Goal: Navigation & Orientation: Find specific page/section

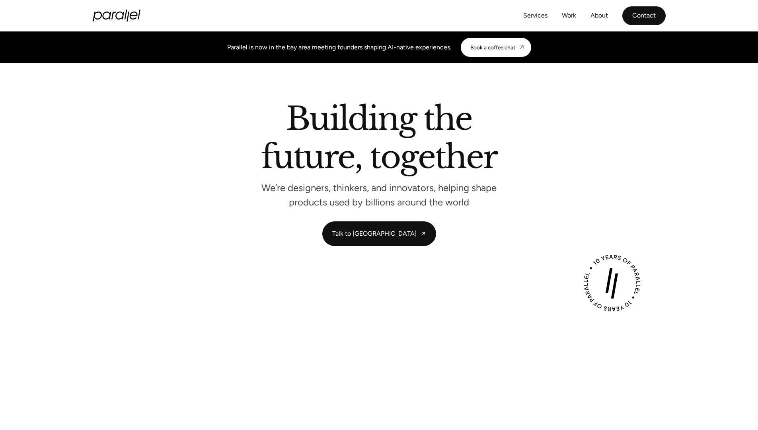
click at [643, 18] on link "Contact" at bounding box center [643, 15] width 43 height 19
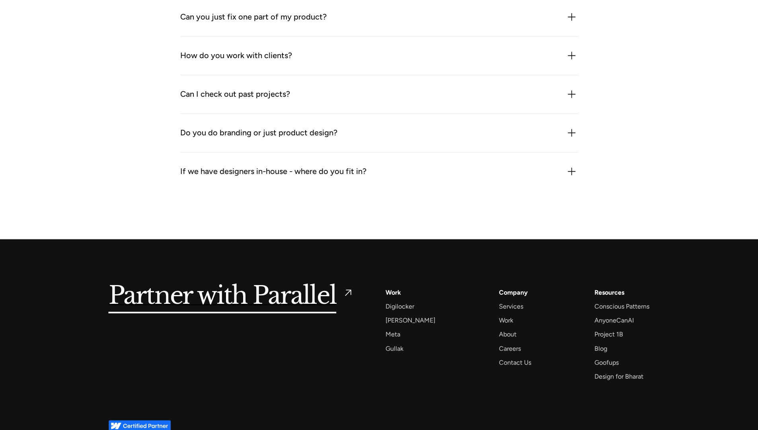
scroll to position [950, 0]
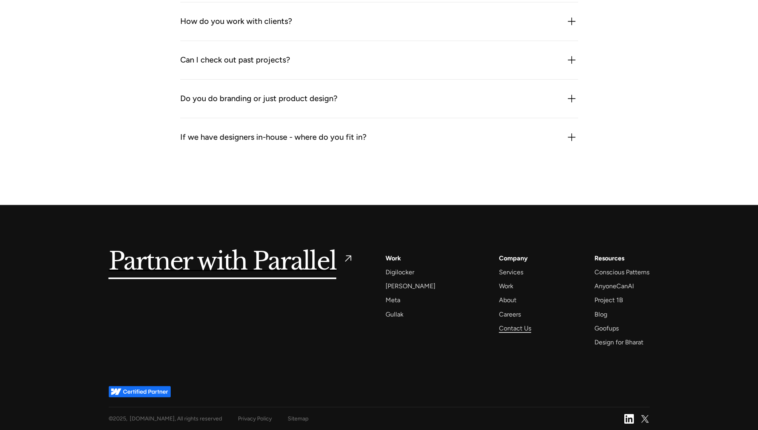
click at [506, 326] on div "Contact Us" at bounding box center [515, 328] width 32 height 11
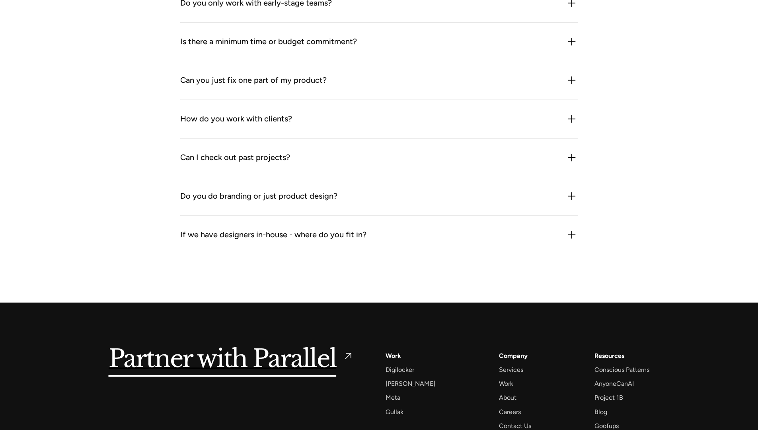
scroll to position [950, 0]
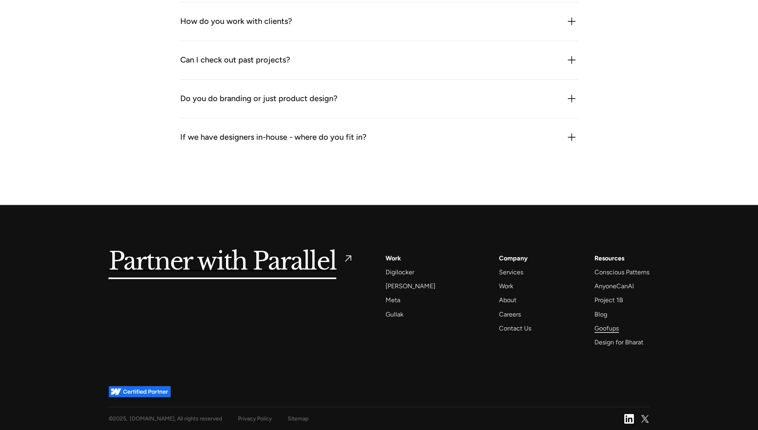
click at [605, 331] on div "Goofups" at bounding box center [606, 328] width 24 height 11
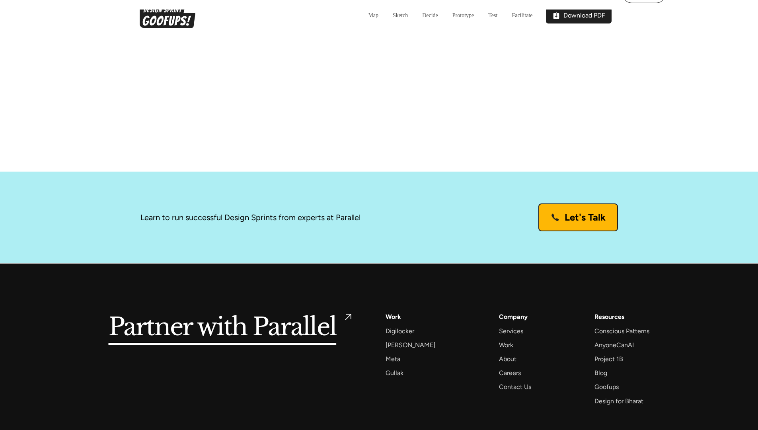
scroll to position [2593, 0]
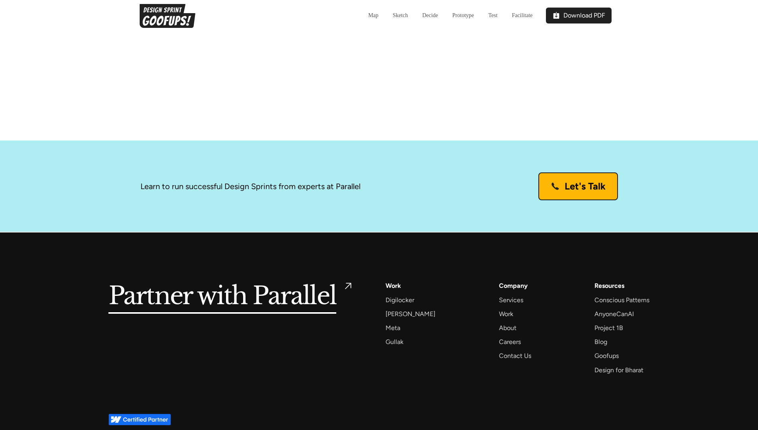
click at [555, 172] on link "Let's Talk" at bounding box center [578, 186] width 80 height 28
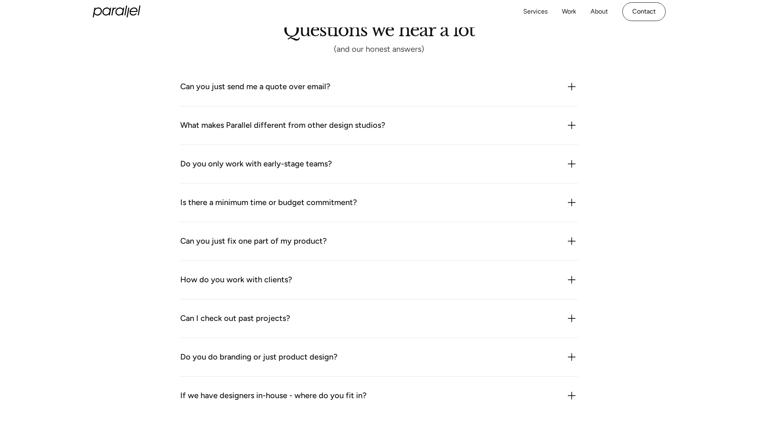
scroll to position [655, 0]
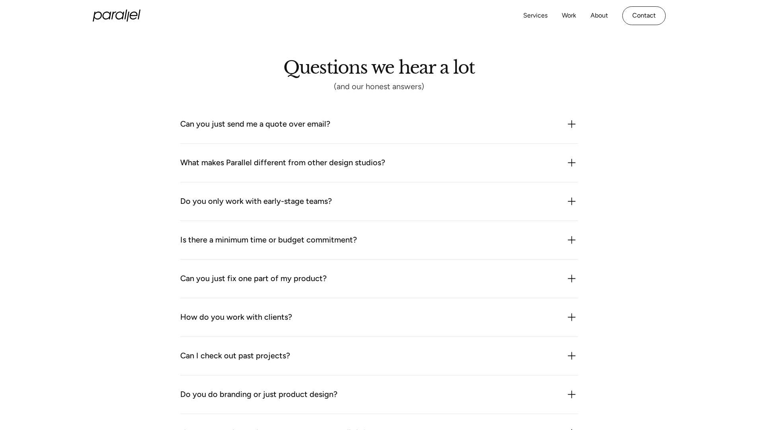
click at [314, 131] on div "Can you just send me a quote over email? We could but it probably wouldn’t be h…" at bounding box center [379, 124] width 398 height 39
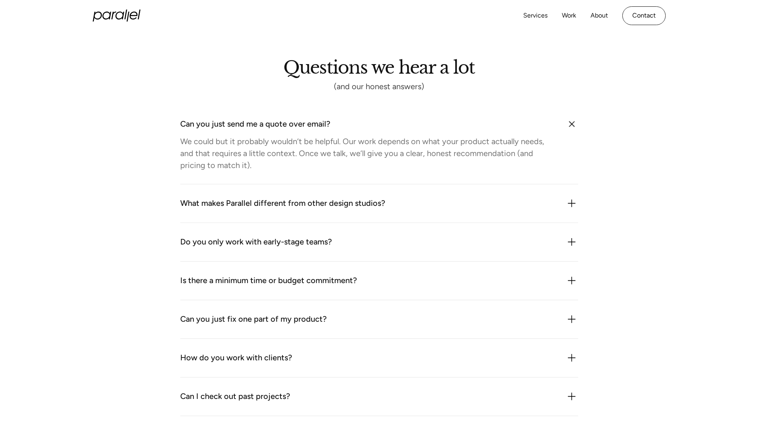
click at [328, 129] on div "Can you just send me a quote over email?" at bounding box center [255, 124] width 150 height 13
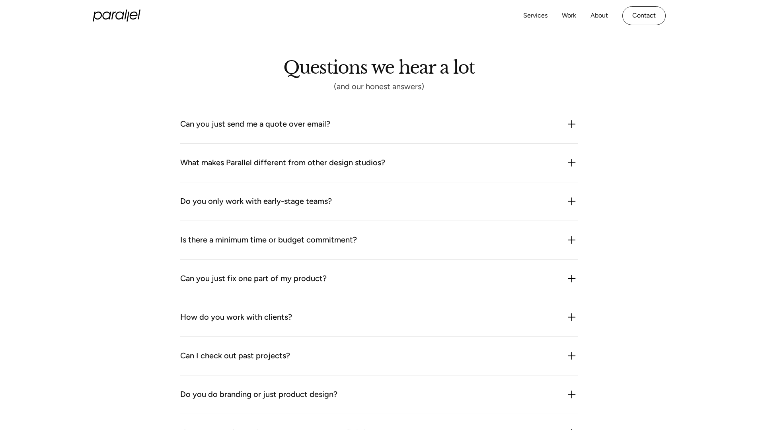
click at [339, 162] on div "What makes Parallel different from other design studios?" at bounding box center [282, 162] width 205 height 13
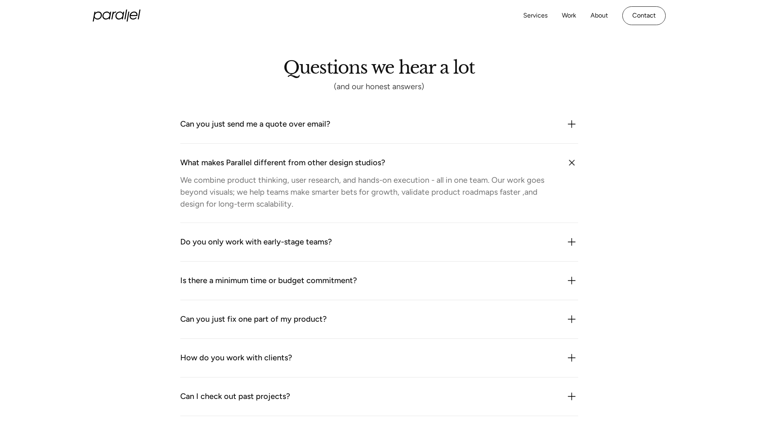
click at [339, 162] on div "What makes Parallel different from other design studios?" at bounding box center [282, 162] width 205 height 13
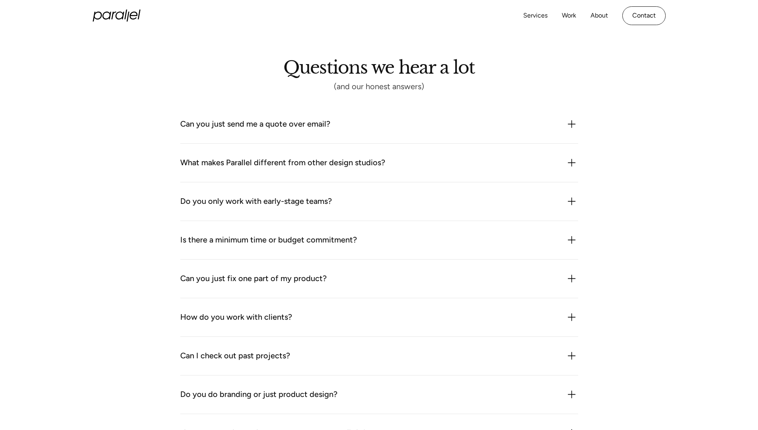
scroll to position [950, 0]
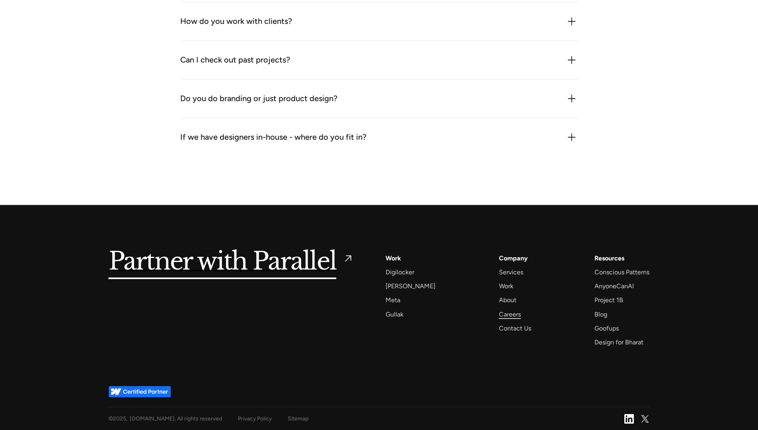
click at [502, 313] on div "Careers" at bounding box center [510, 314] width 22 height 11
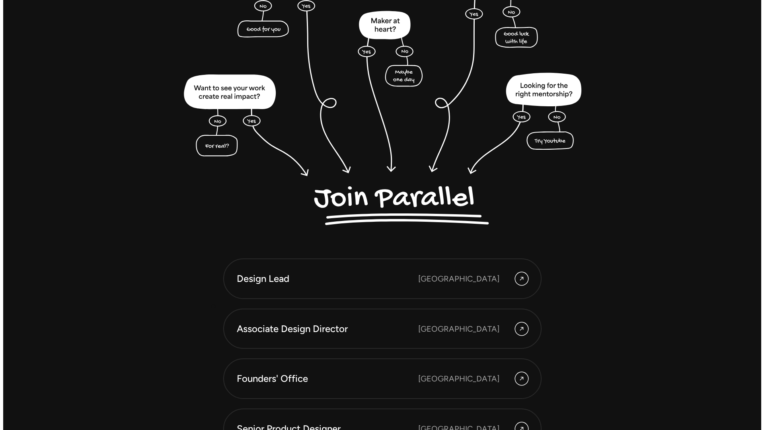
scroll to position [2230, 0]
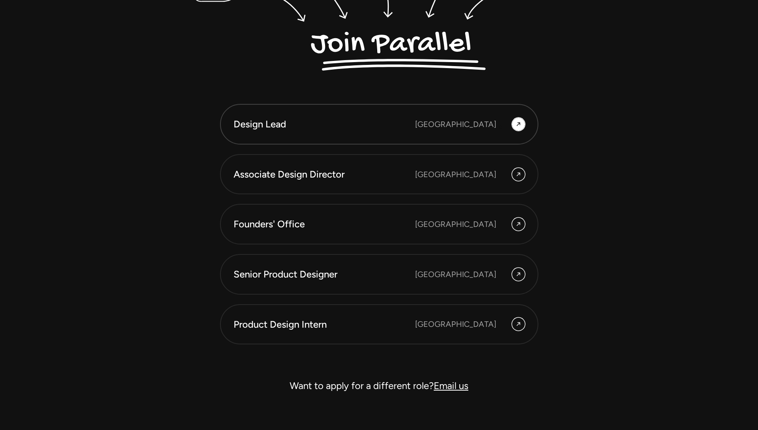
click at [500, 127] on div "Bangalore" at bounding box center [470, 124] width 110 height 13
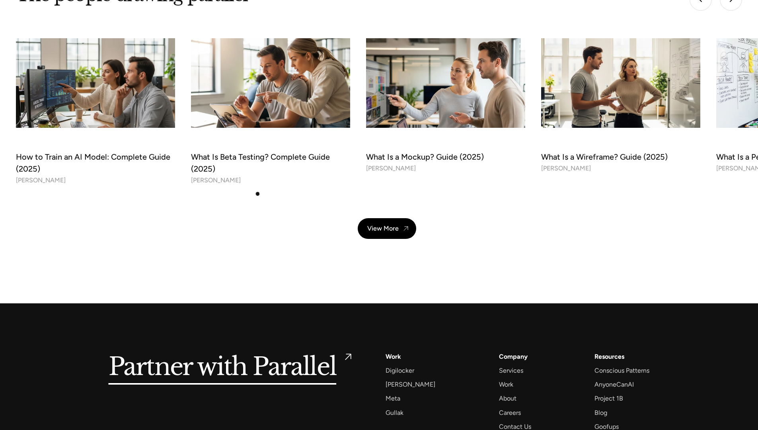
scroll to position [2867, 0]
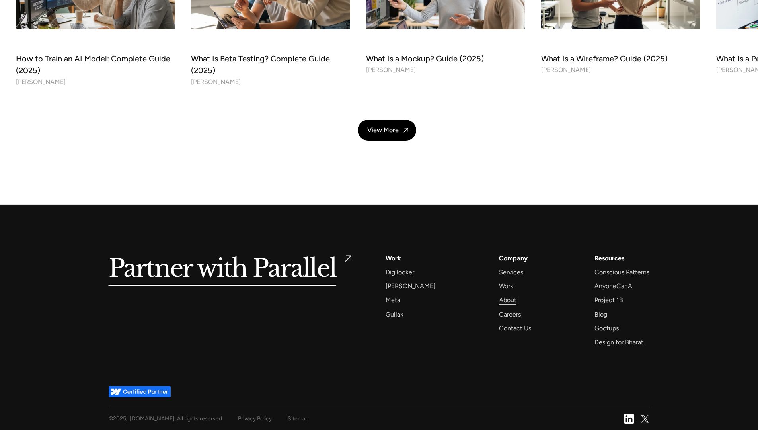
click at [500, 302] on div "About" at bounding box center [508, 299] width 18 height 11
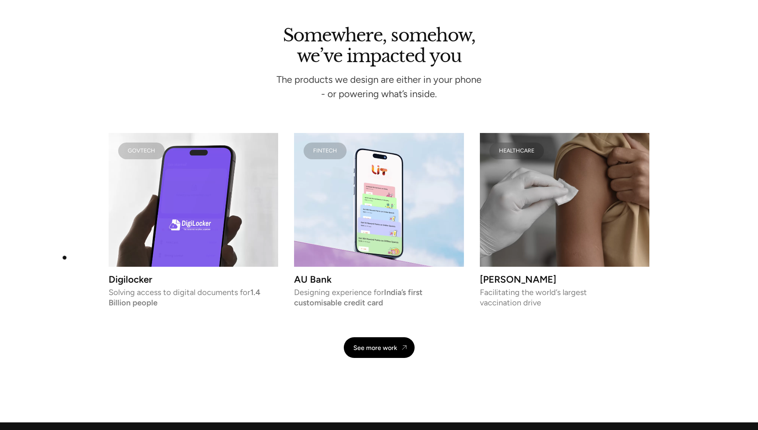
scroll to position [1843, 0]
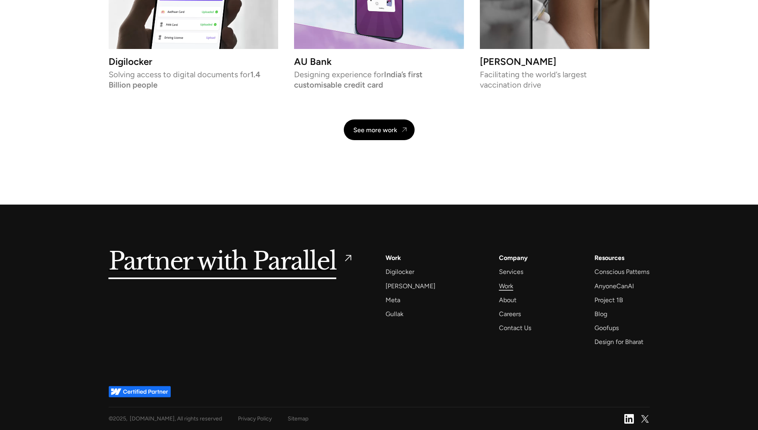
click at [499, 285] on div "Work" at bounding box center [506, 285] width 14 height 11
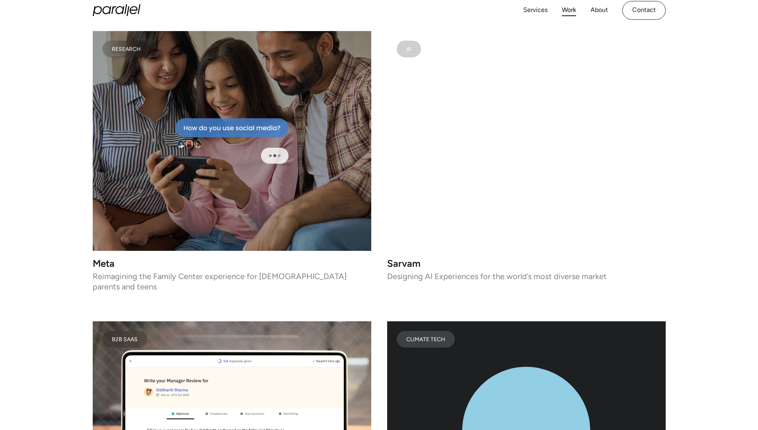
scroll to position [2472, 0]
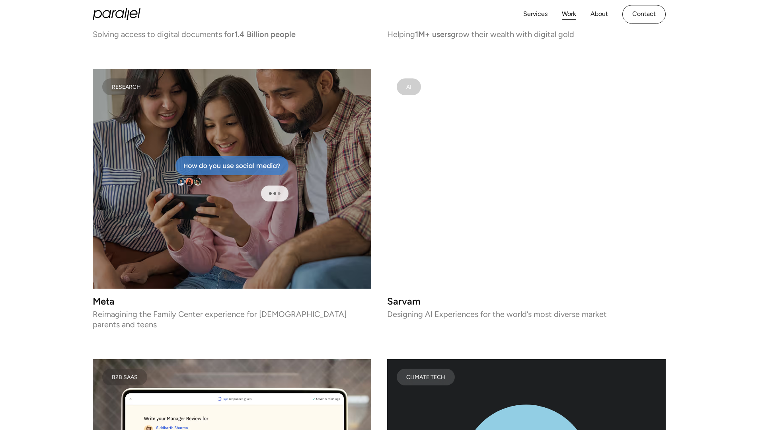
click at [235, 191] on icon at bounding box center [231, 178] width 113 height 45
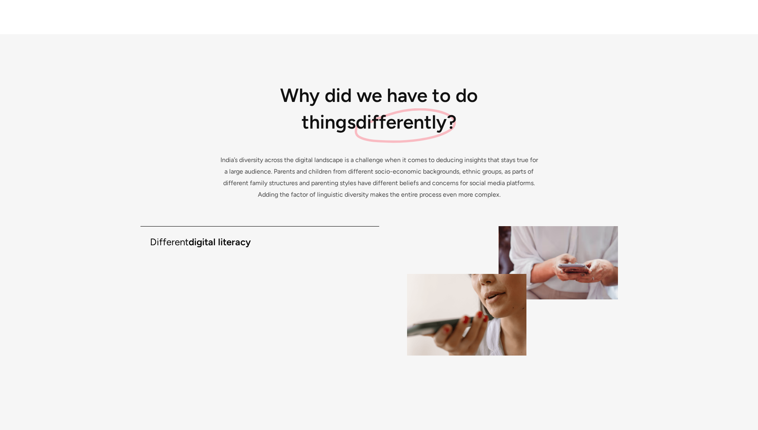
scroll to position [1202, 0]
